Goal: Navigation & Orientation: Find specific page/section

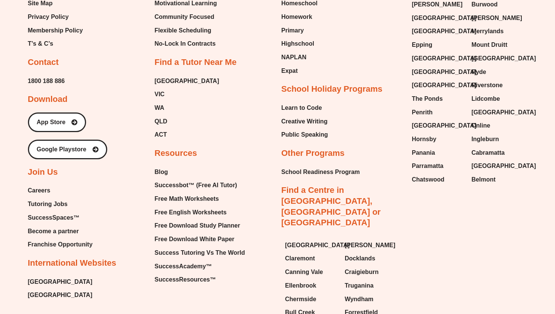
scroll to position [3778, 0]
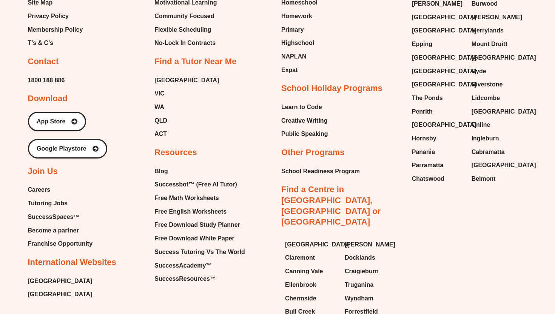
click at [37, 198] on span "Tutoring Jobs" at bounding box center [48, 203] width 40 height 11
click at [42, 184] on span "Careers" at bounding box center [39, 189] width 23 height 11
click at [29, 198] on span "Tutoring Jobs" at bounding box center [48, 203] width 40 height 11
